Goal: Complete application form

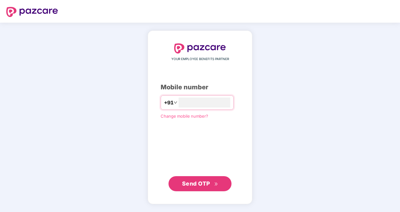
type input "**********"
click at [195, 183] on span "Send OTP" at bounding box center [196, 183] width 28 height 7
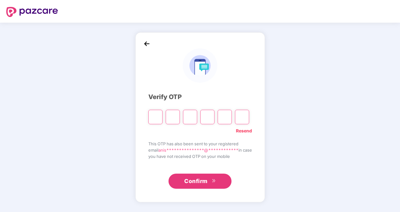
type input "*"
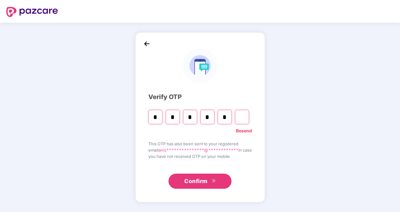
type input "*"
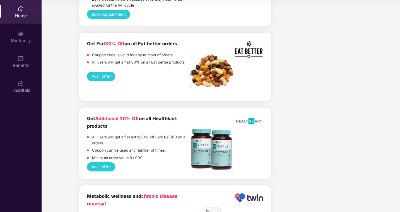
scroll to position [1254, 0]
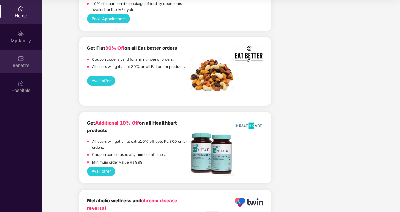
click at [14, 63] on div "Benefits" at bounding box center [21, 65] width 42 height 6
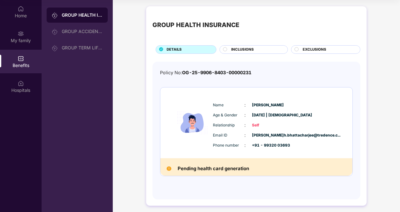
click at [226, 49] on circle at bounding box center [225, 49] width 4 height 4
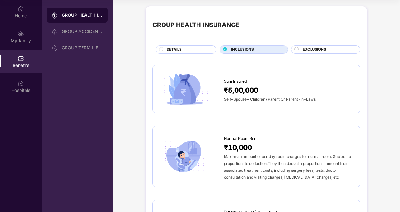
click at [226, 49] on icon at bounding box center [225, 49] width 4 height 4
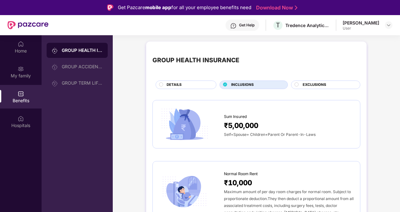
click at [326, 81] on div "EXCLUSIONS" at bounding box center [325, 85] width 69 height 9
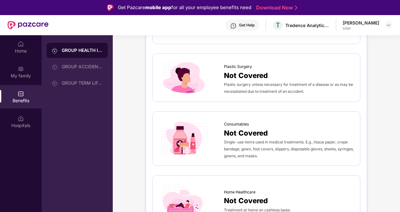
scroll to position [410, 0]
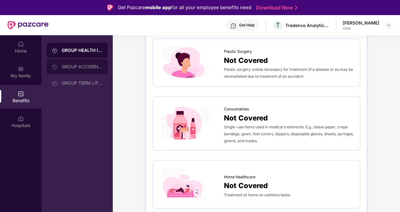
click at [77, 67] on div "GROUP ACCIDENTAL INSURANCE" at bounding box center [82, 66] width 41 height 5
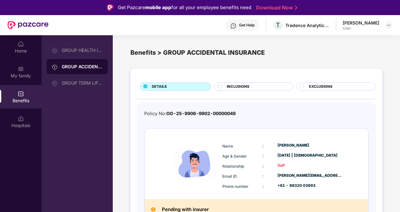
scroll to position [8, 0]
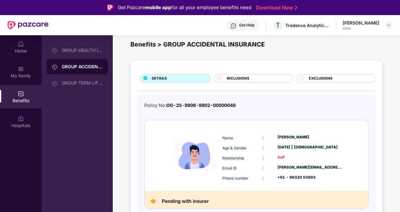
click at [231, 80] on span "INCLUSIONS" at bounding box center [238, 79] width 23 height 6
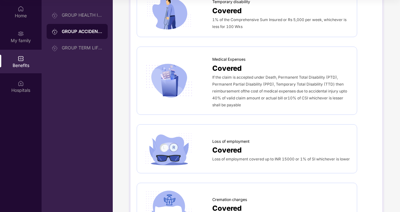
scroll to position [256, 0]
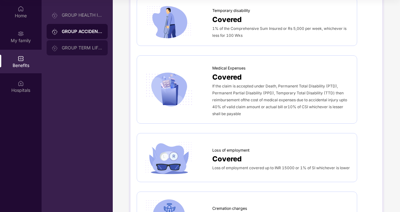
click at [83, 48] on div "GROUP TERM LIFE INSURANCE" at bounding box center [82, 47] width 41 height 5
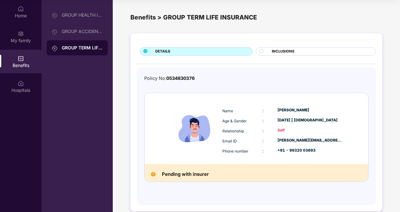
click at [282, 50] on span "INCLUSIONS" at bounding box center [283, 52] width 23 height 6
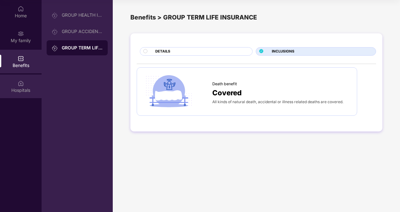
click at [17, 85] on div "Hospitals" at bounding box center [21, 87] width 42 height 24
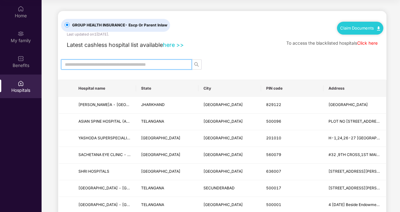
click at [137, 65] on input "text" at bounding box center [124, 64] width 118 height 7
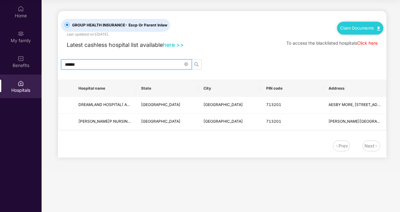
click at [118, 63] on input "******" at bounding box center [124, 64] width 118 height 7
type input "*"
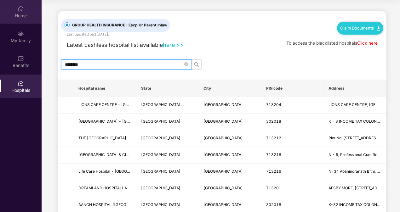
type input "********"
click at [23, 16] on div "Home" at bounding box center [21, 16] width 42 height 6
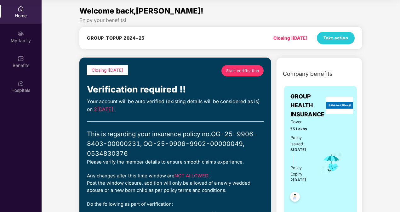
click at [247, 71] on span "Start verification" at bounding box center [242, 71] width 33 height 6
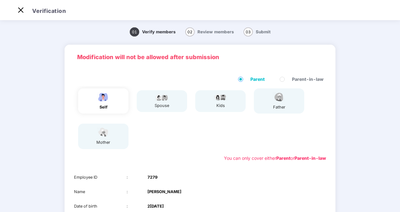
scroll to position [15, 0]
click at [112, 103] on div "self" at bounding box center [103, 100] width 50 height 25
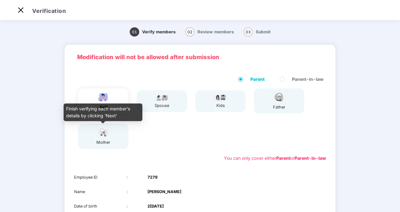
click at [102, 144] on div "mother" at bounding box center [103, 142] width 16 height 6
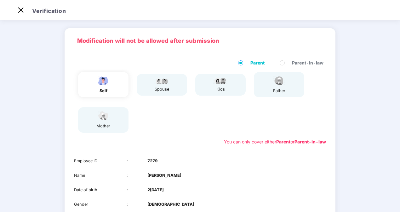
scroll to position [16, 0]
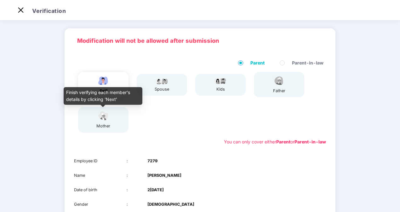
click at [106, 122] on img at bounding box center [103, 116] width 16 height 11
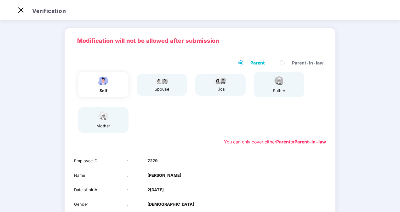
scroll to position [88, 0]
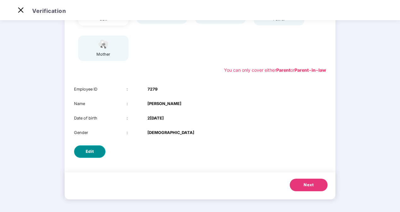
click at [89, 153] on span "Edit" at bounding box center [90, 152] width 9 height 6
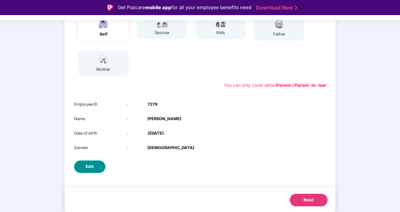
select select "****"
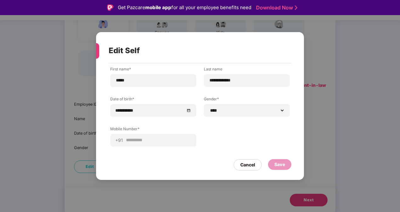
scroll to position [15, 0]
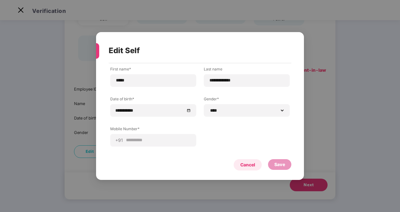
click at [249, 165] on div "Cancel" at bounding box center [247, 165] width 15 height 7
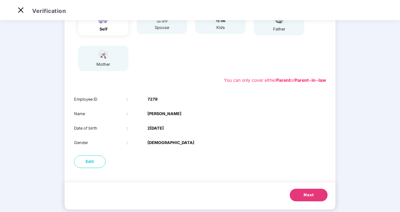
scroll to position [78, 0]
click at [86, 162] on span "Edit" at bounding box center [90, 162] width 9 height 6
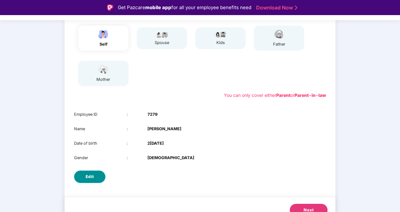
select select "****"
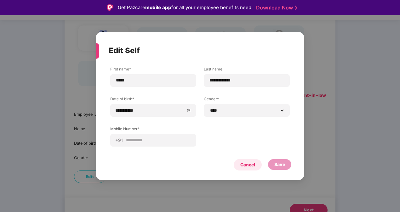
click at [245, 167] on div "Cancel" at bounding box center [247, 165] width 15 height 7
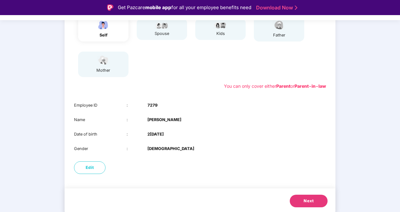
scroll to position [88, 0]
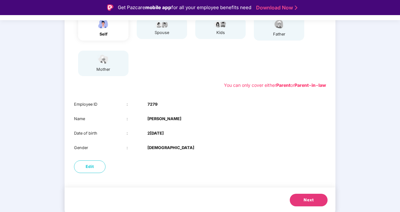
click at [301, 200] on button "Next" at bounding box center [309, 200] width 38 height 13
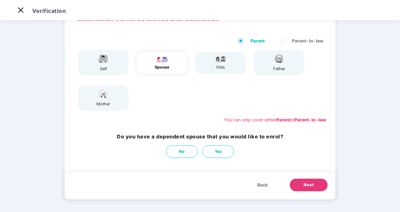
scroll to position [38, 0]
click at [261, 184] on span "Back" at bounding box center [262, 185] width 10 height 7
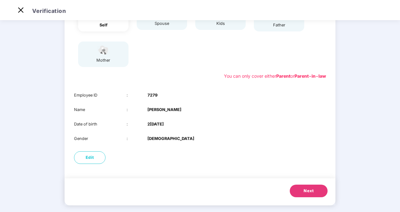
scroll to position [82, 0]
click at [312, 191] on span "Next" at bounding box center [309, 191] width 10 height 6
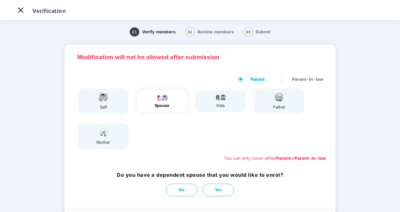
scroll to position [38, 0]
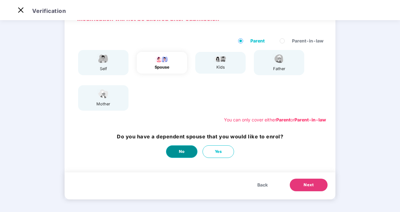
click at [175, 149] on button "No" at bounding box center [181, 151] width 31 height 13
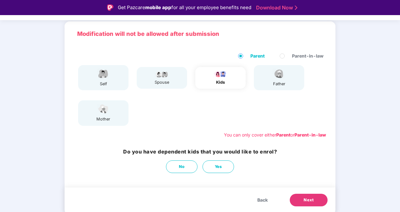
scroll to position [15, 0]
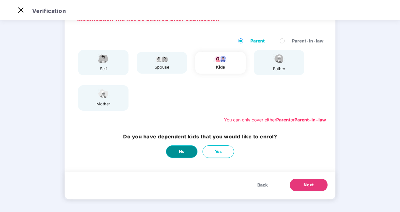
click at [182, 152] on span "No" at bounding box center [182, 152] width 6 height 6
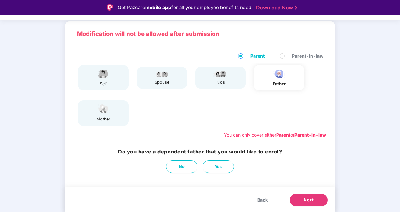
click at [263, 199] on span "Back" at bounding box center [262, 200] width 10 height 7
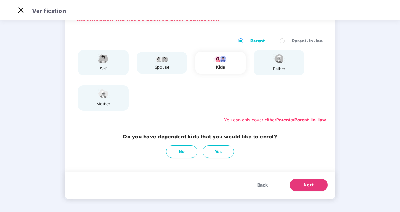
click at [264, 186] on span "Back" at bounding box center [262, 185] width 10 height 7
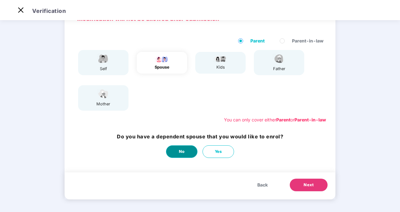
click at [184, 148] on button "No" at bounding box center [181, 151] width 31 height 13
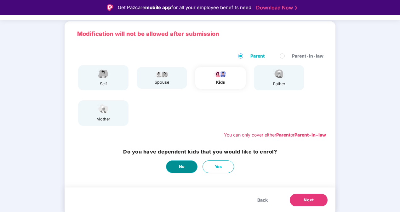
click at [182, 167] on span "No" at bounding box center [182, 167] width 6 height 6
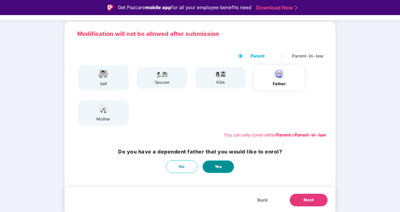
click at [210, 165] on button "Yes" at bounding box center [217, 167] width 31 height 13
select select "****"
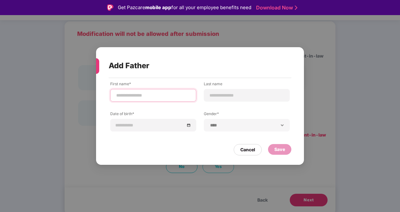
click at [154, 93] on input at bounding box center [153, 95] width 75 height 7
type input "**********"
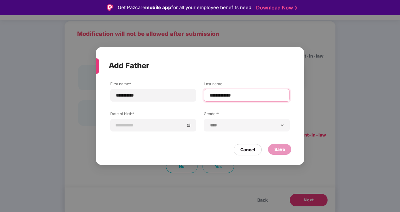
type input "**********"
drag, startPoint x: 224, startPoint y: 97, endPoint x: 336, endPoint y: 131, distance: 116.6
click at [336, 131] on div "**********" at bounding box center [200, 106] width 400 height 212
click at [243, 149] on div "Cancel" at bounding box center [247, 149] width 15 height 7
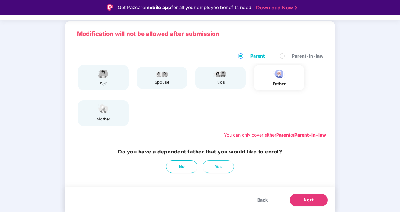
click at [260, 197] on span "Back" at bounding box center [262, 200] width 10 height 7
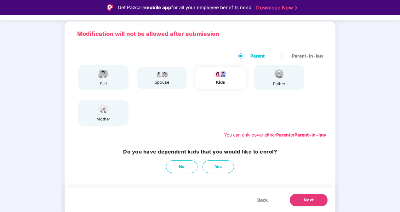
scroll to position [15, 0]
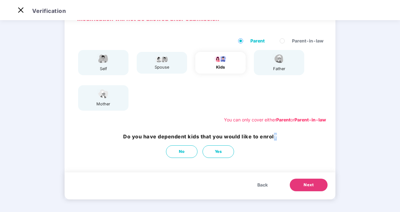
click at [260, 197] on div "Back Next" at bounding box center [200, 186] width 271 height 27
click at [259, 183] on span "Back" at bounding box center [262, 185] width 10 height 7
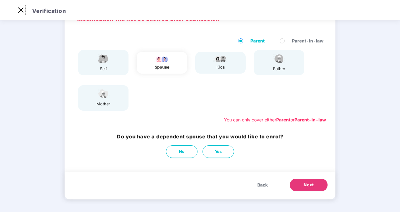
click at [20, 12] on img at bounding box center [21, 10] width 10 height 10
